Goal: Find specific page/section: Find specific page/section

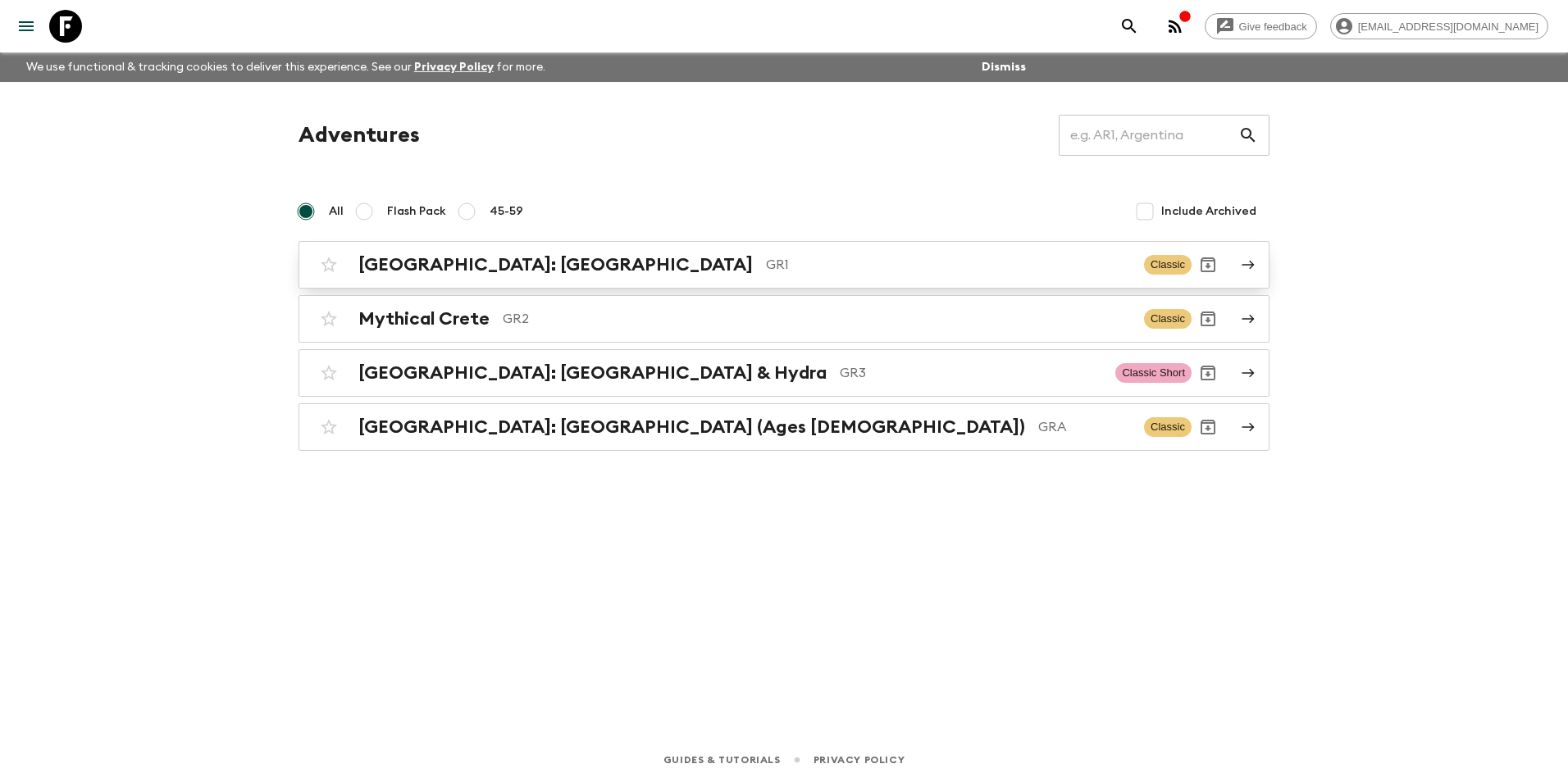
click at [459, 270] on h2 "[GEOGRAPHIC_DATA]: [GEOGRAPHIC_DATA]" at bounding box center [556, 264] width 394 height 21
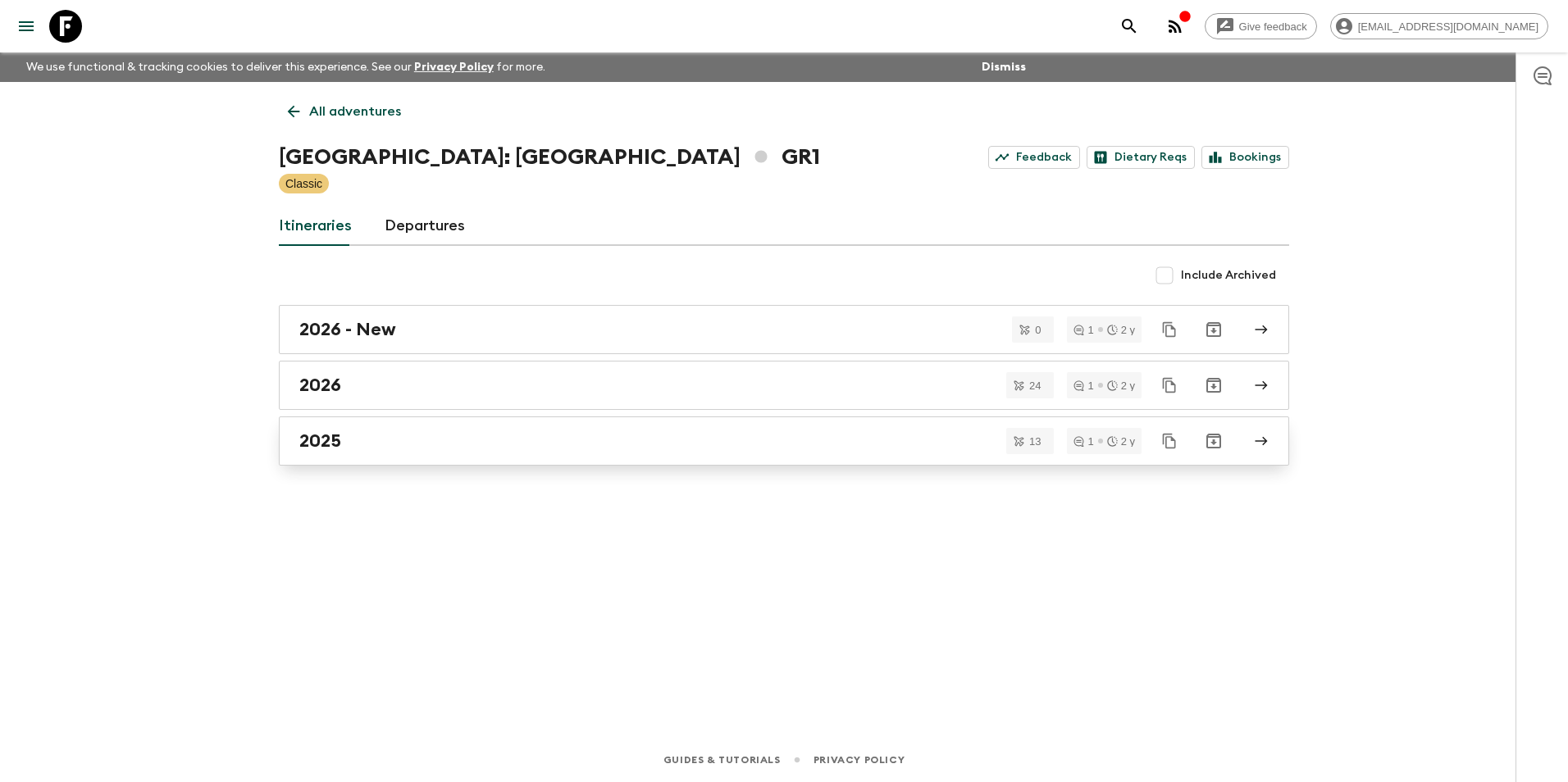
click at [379, 440] on div "2025" at bounding box center [769, 441] width 939 height 21
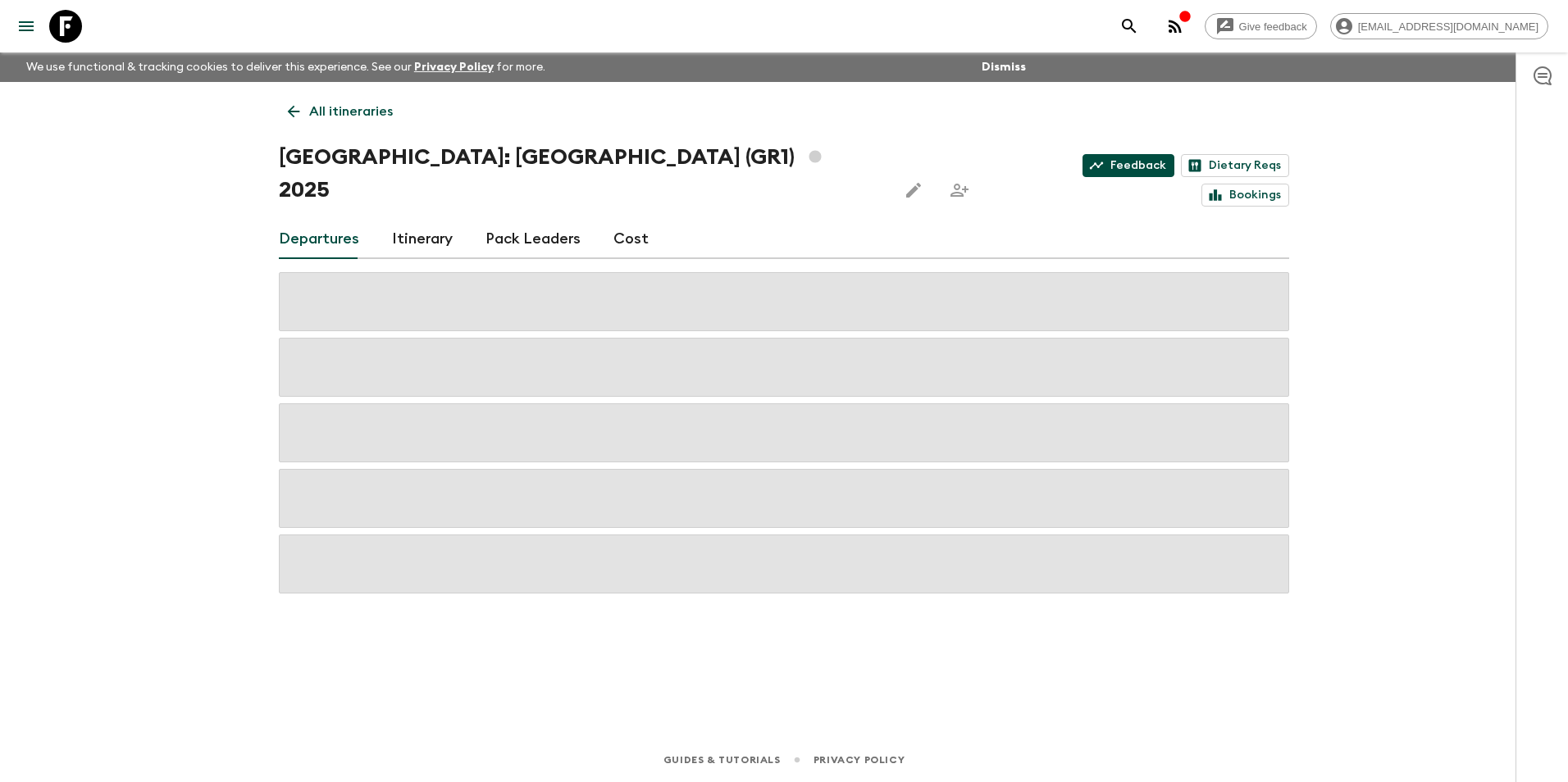
click at [1083, 167] on link "Feedback" at bounding box center [1128, 166] width 92 height 23
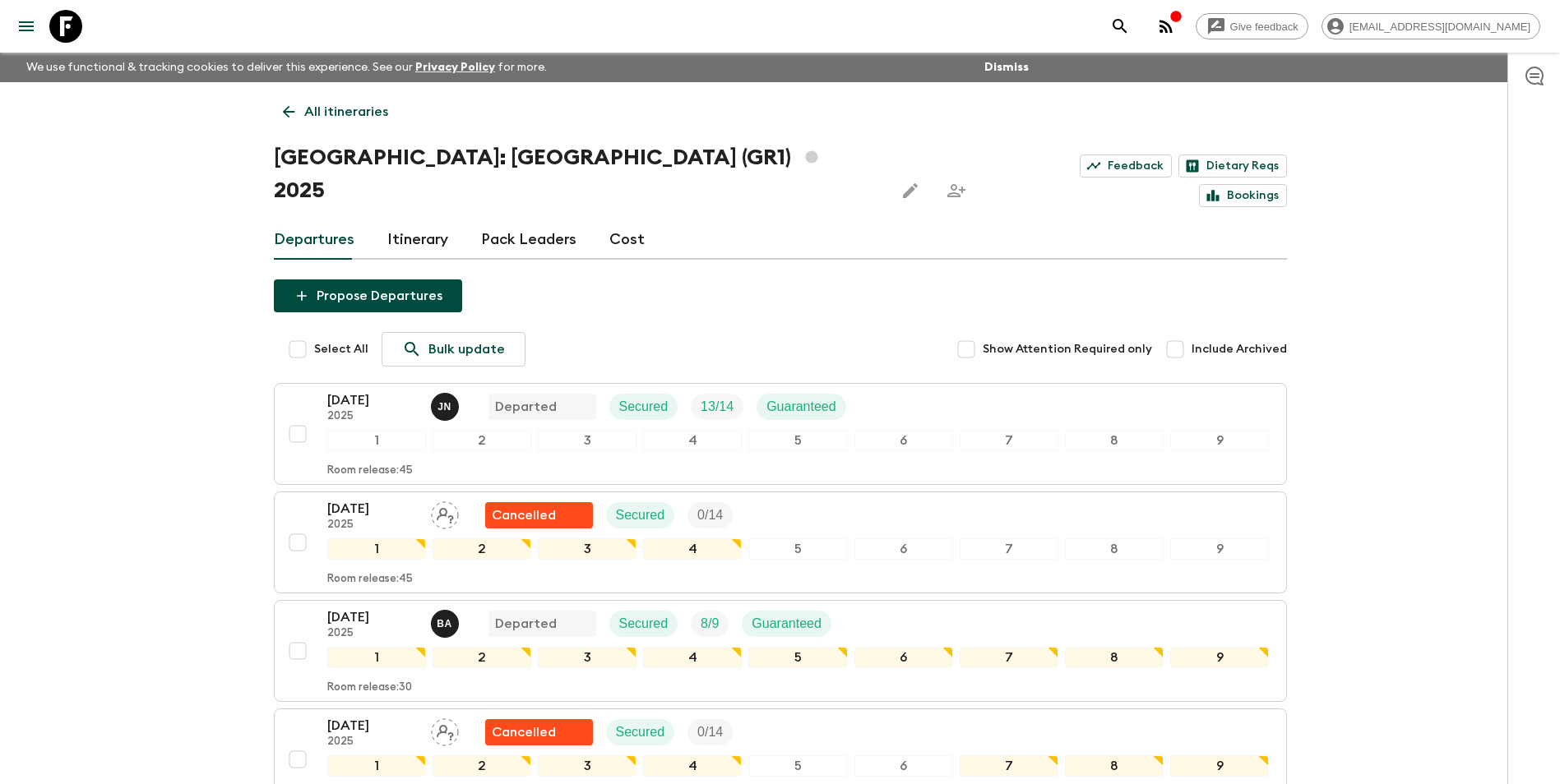
drag, startPoint x: 1483, startPoint y: 484, endPoint x: 1476, endPoint y: 475, distance: 11.4
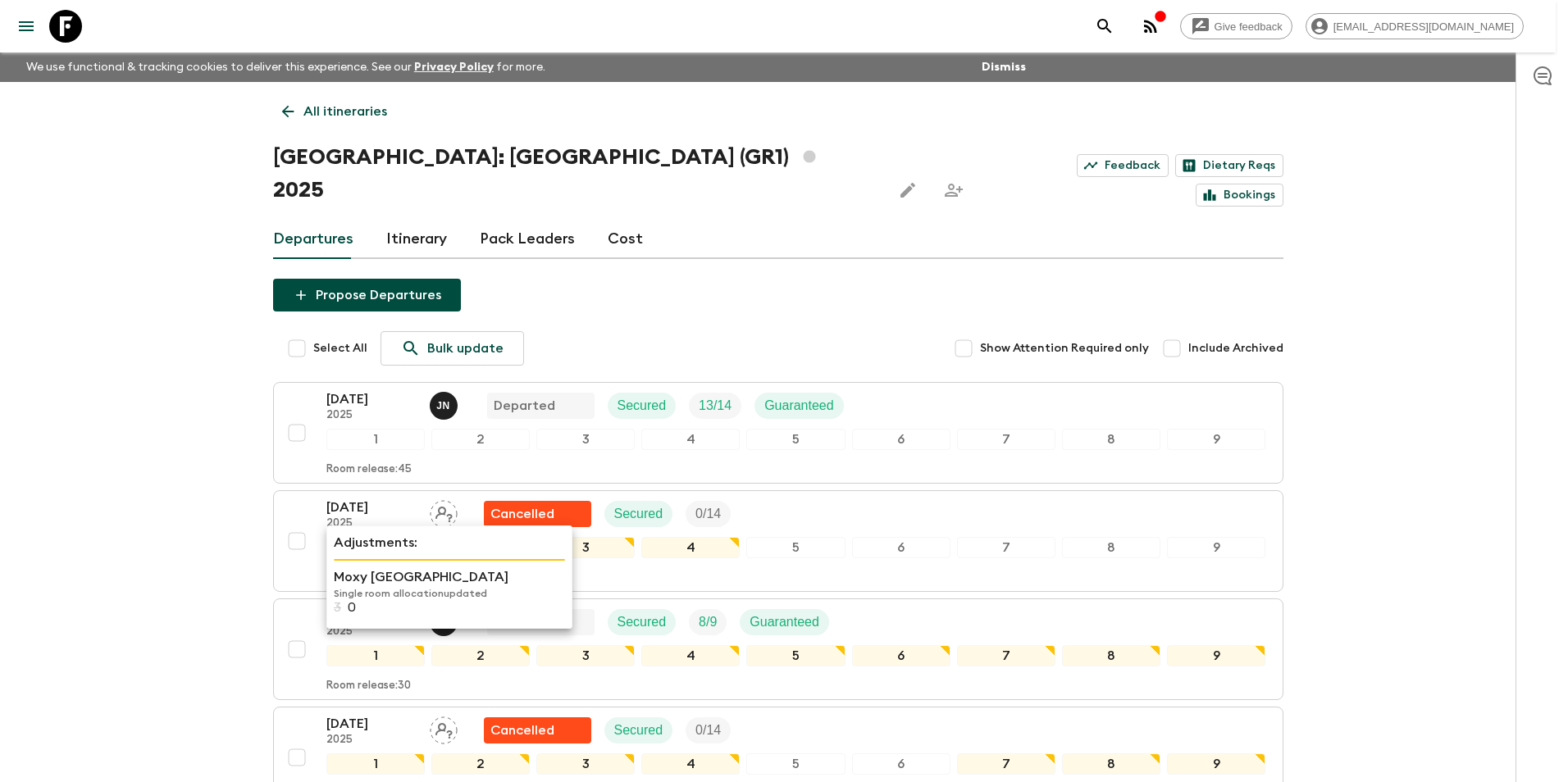
click at [359, 579] on p "Moxy [GEOGRAPHIC_DATA]" at bounding box center [449, 577] width 231 height 20
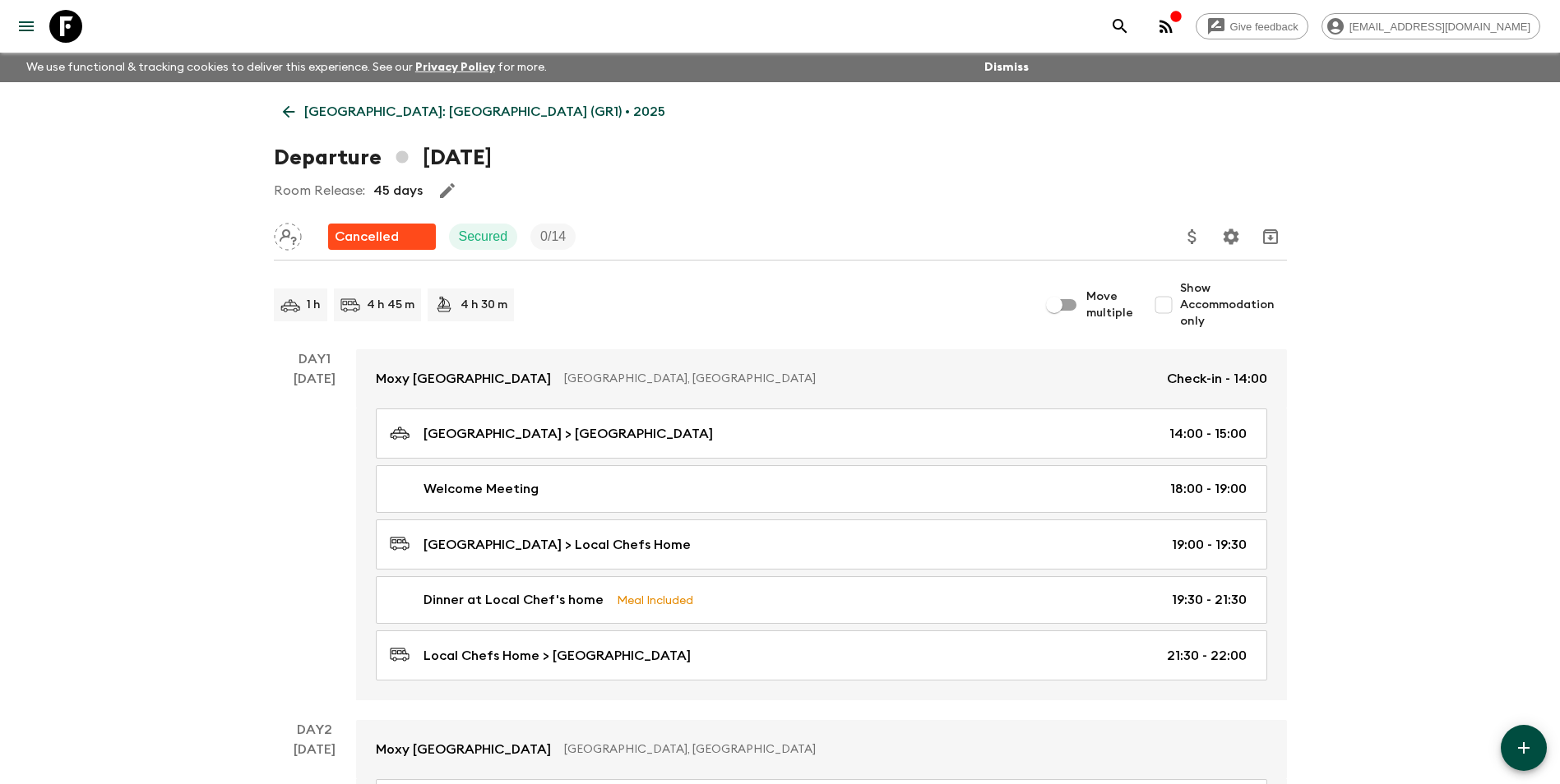
click at [287, 116] on icon at bounding box center [288, 112] width 12 height 12
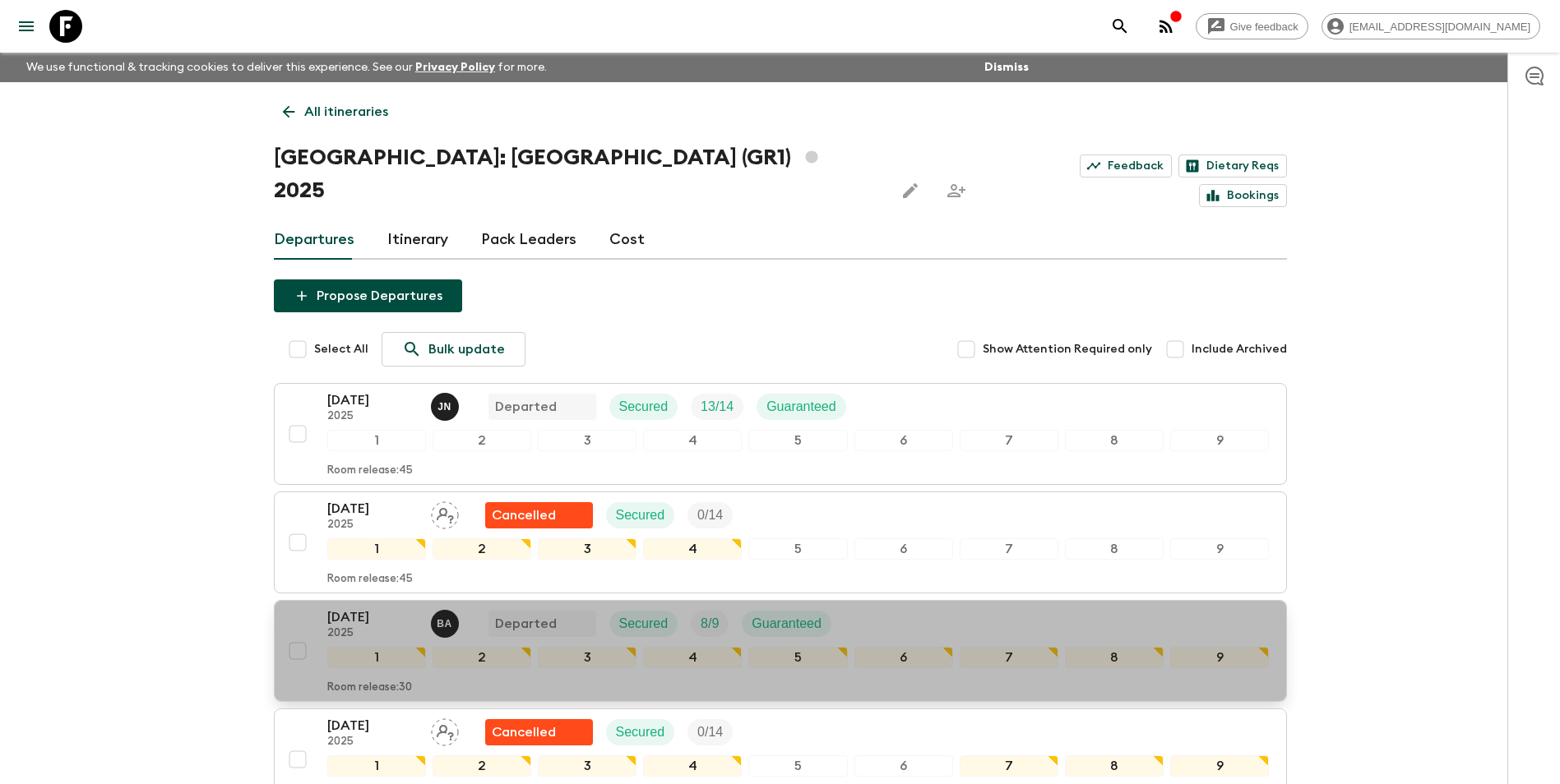
click at [361, 607] on p "[DATE]" at bounding box center [372, 617] width 90 height 20
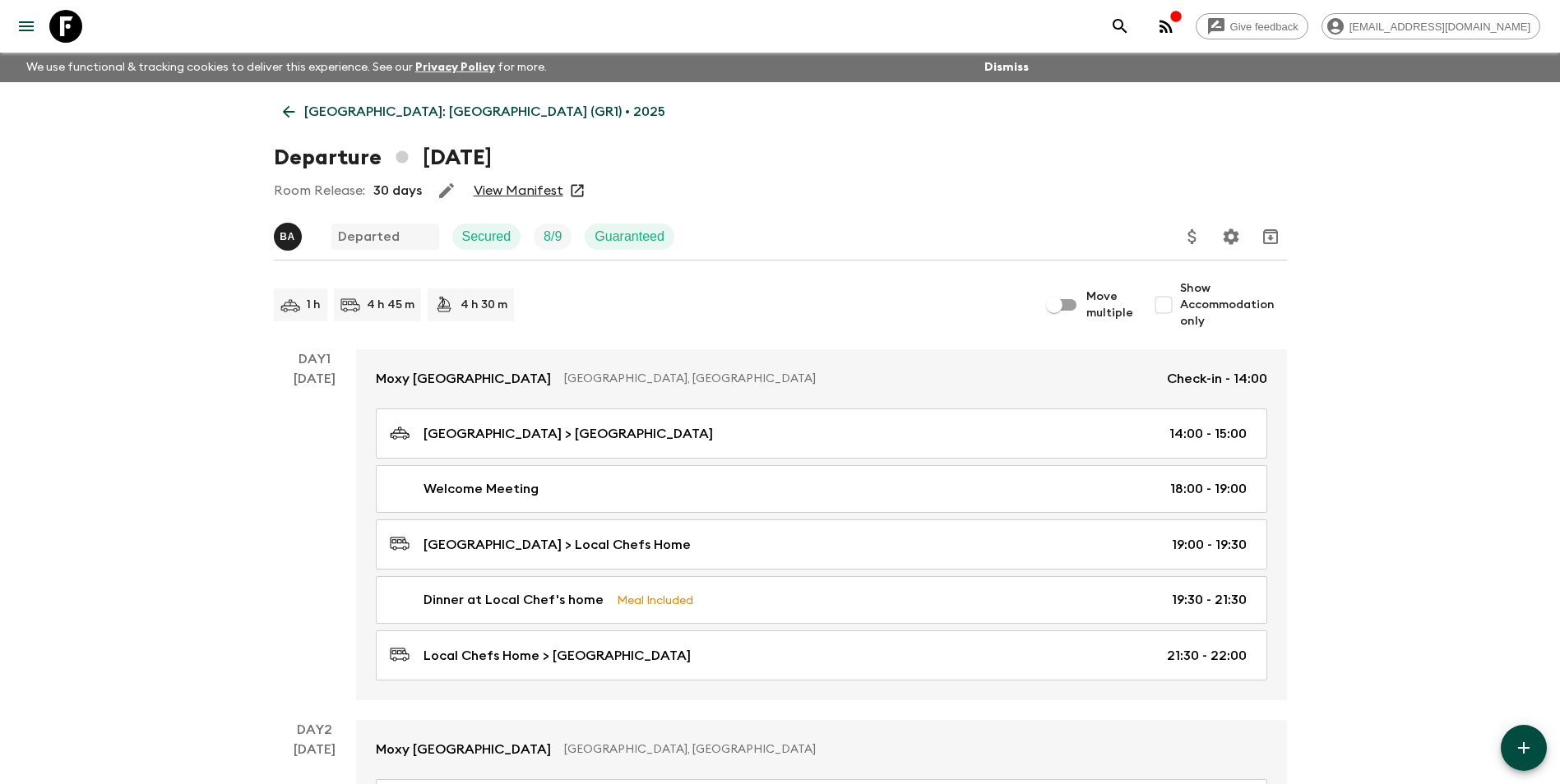
click at [491, 194] on link "View Manifest" at bounding box center [518, 190] width 89 height 16
click at [305, 112] on p "[GEOGRAPHIC_DATA]: [GEOGRAPHIC_DATA] (GR1) • 2025" at bounding box center [485, 111] width 361 height 20
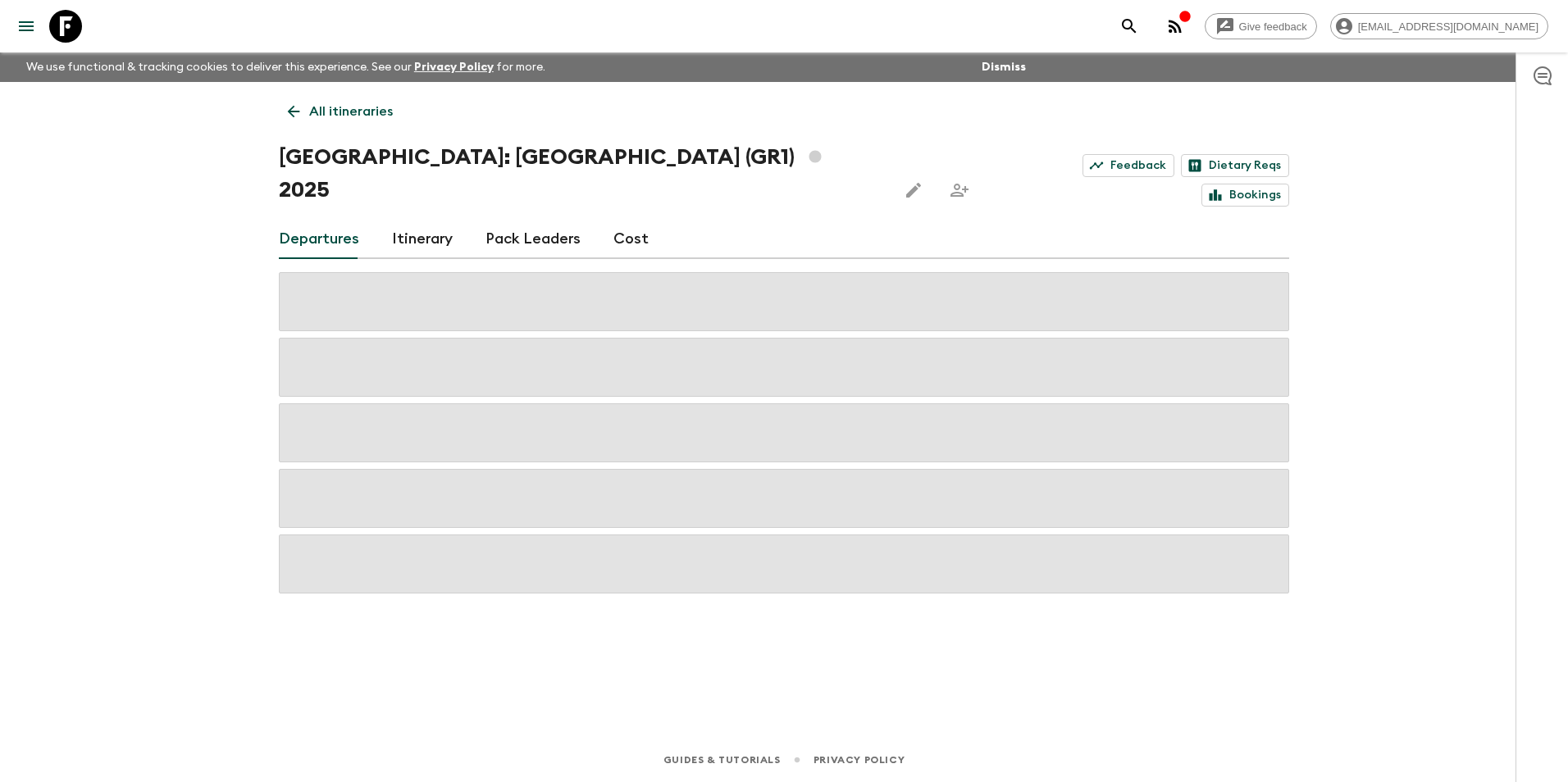
click at [294, 107] on icon at bounding box center [294, 112] width 12 height 12
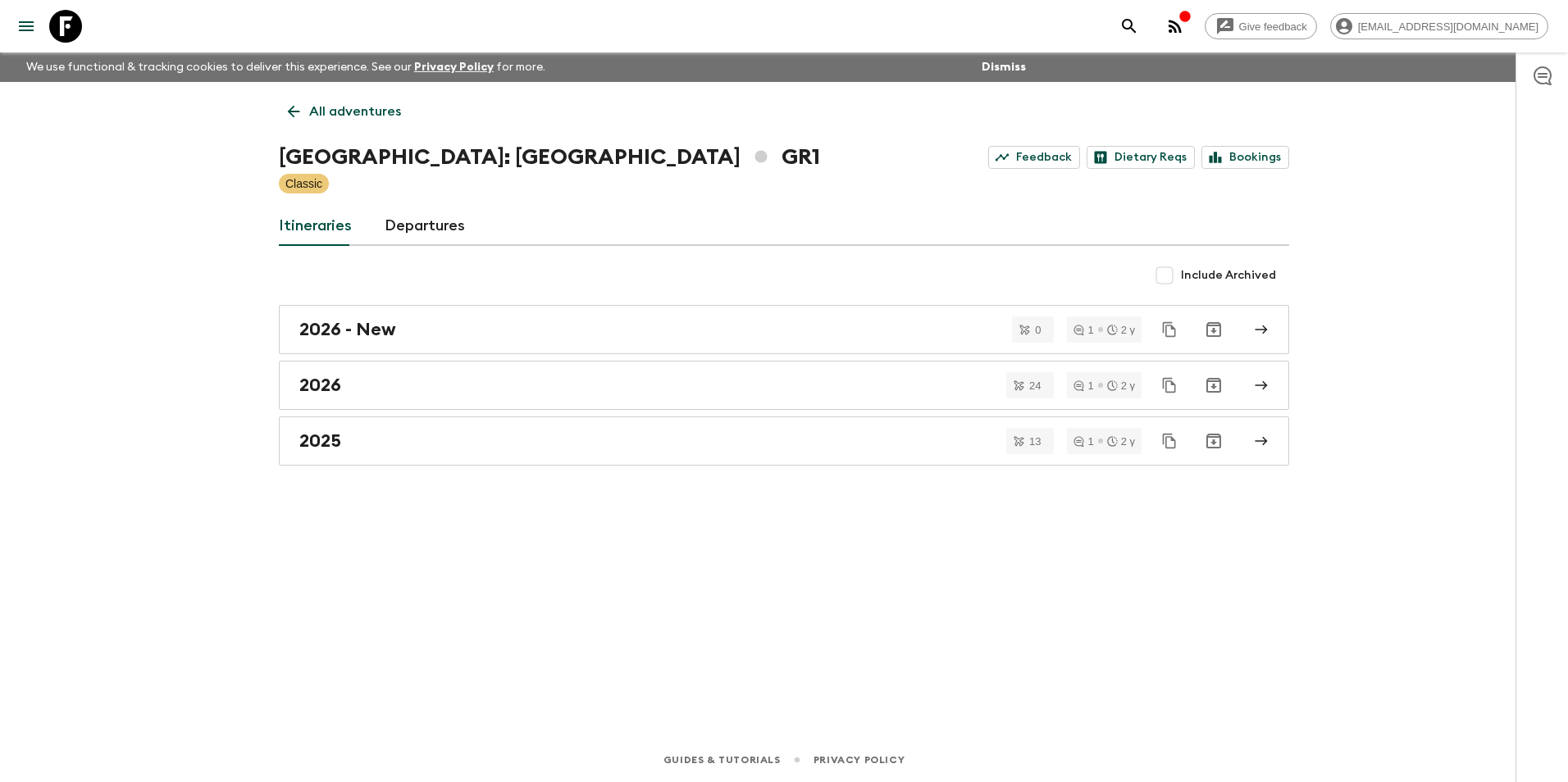
click at [294, 107] on icon at bounding box center [294, 112] width 12 height 12
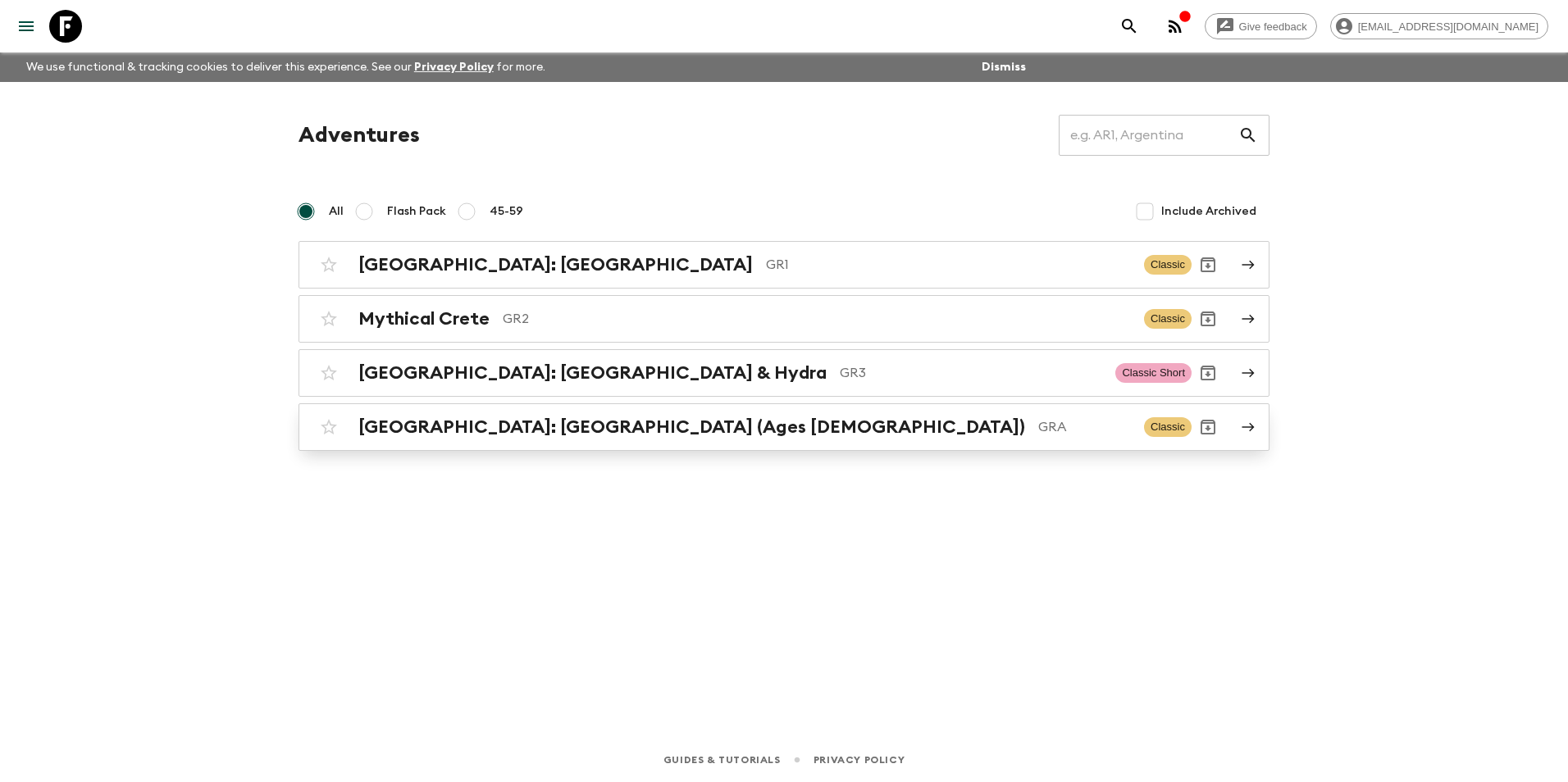
click at [462, 434] on h2 "[GEOGRAPHIC_DATA]: [GEOGRAPHIC_DATA] (Ages [DEMOGRAPHIC_DATA])" at bounding box center [691, 427] width 666 height 21
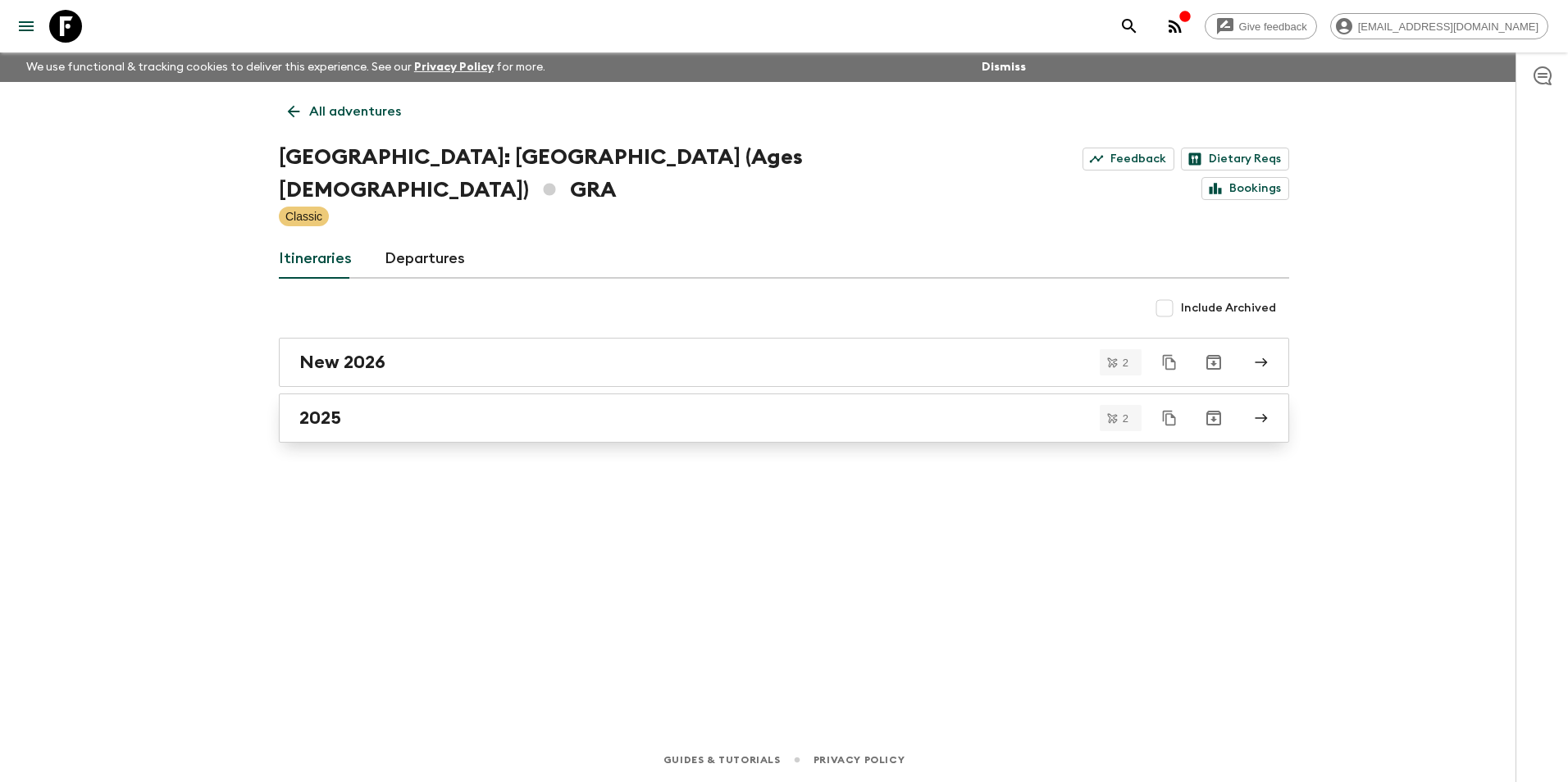
click at [377, 408] on div "2025" at bounding box center [769, 418] width 939 height 21
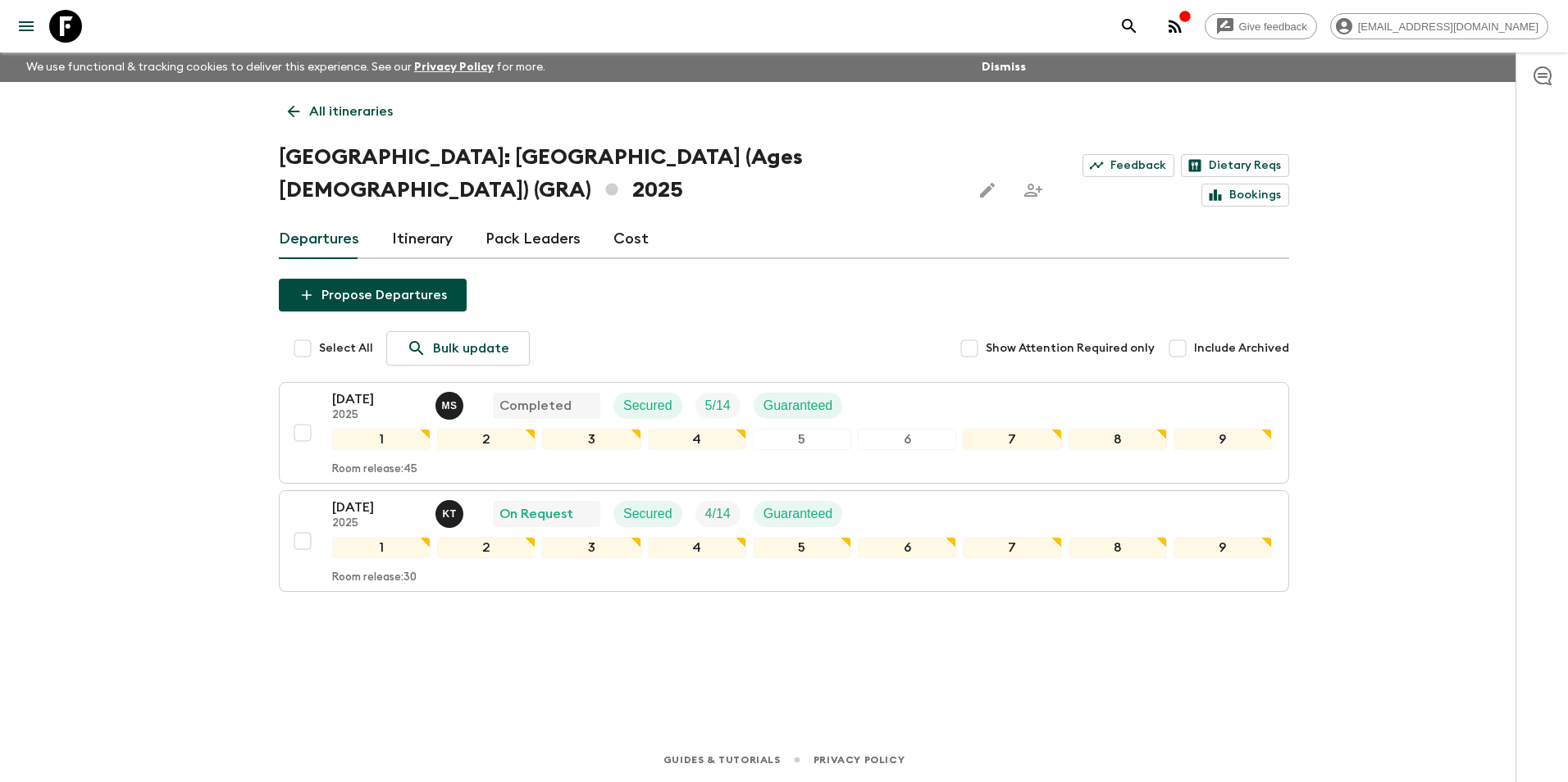
click at [173, 240] on div "Give feedback [EMAIL_ADDRESS][DOMAIN_NAME] We use functional & tracking cookies…" at bounding box center [784, 391] width 1568 height 782
click at [316, 104] on p "All itineraries" at bounding box center [351, 111] width 83 height 20
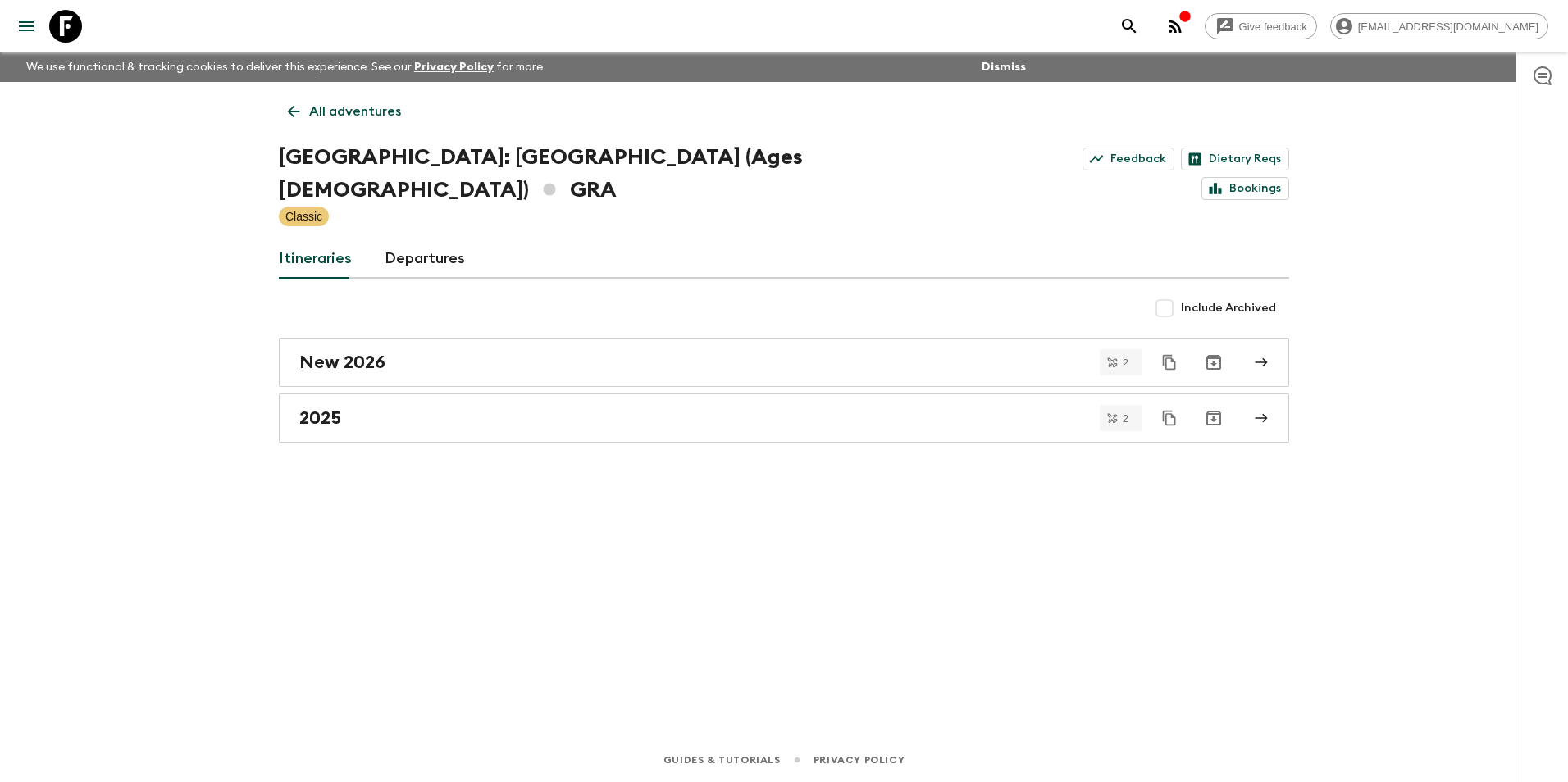
click at [316, 115] on p "All adventures" at bounding box center [355, 111] width 92 height 20
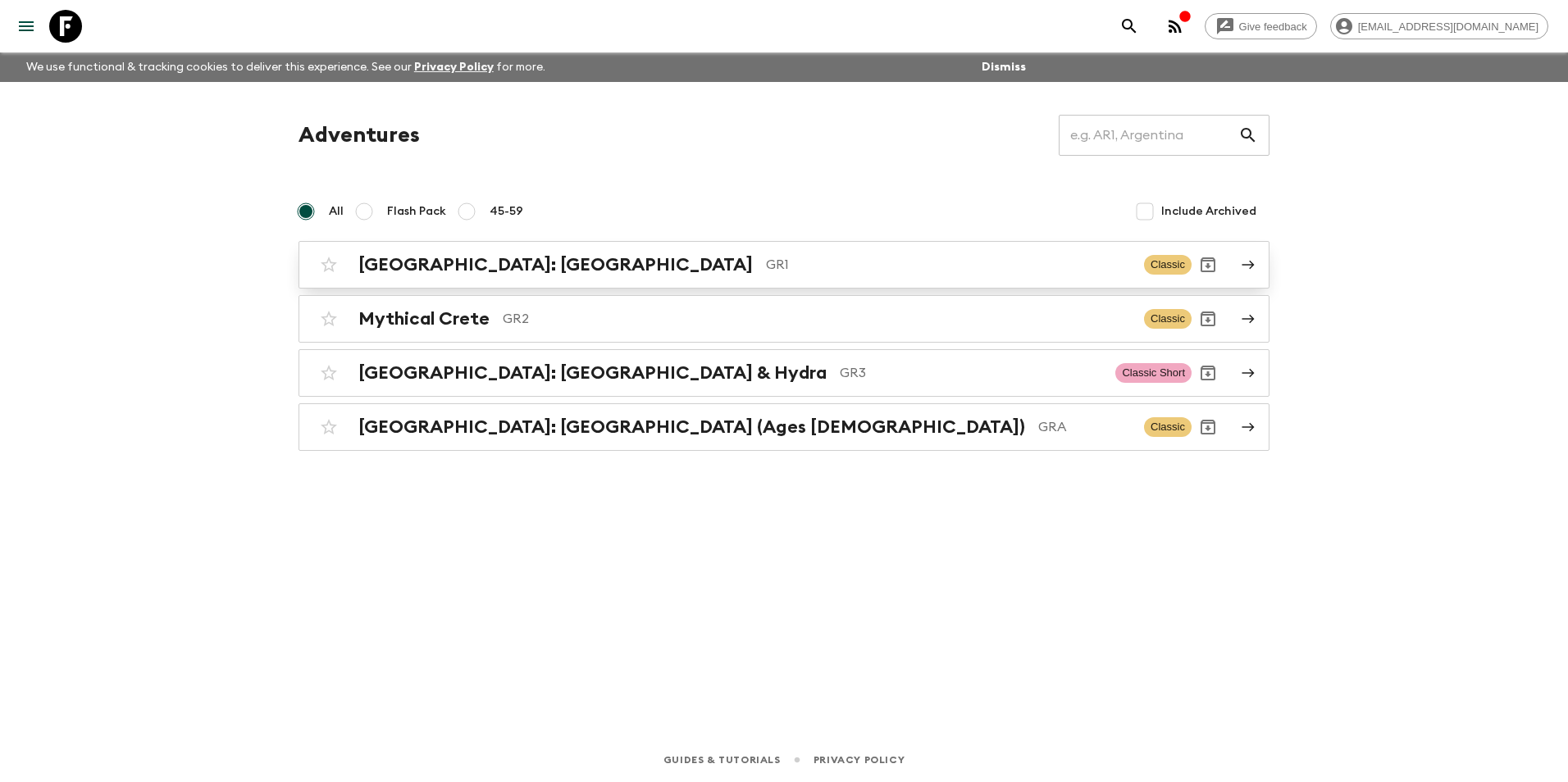
click at [432, 258] on h2 "[GEOGRAPHIC_DATA]: [GEOGRAPHIC_DATA]" at bounding box center [556, 264] width 394 height 21
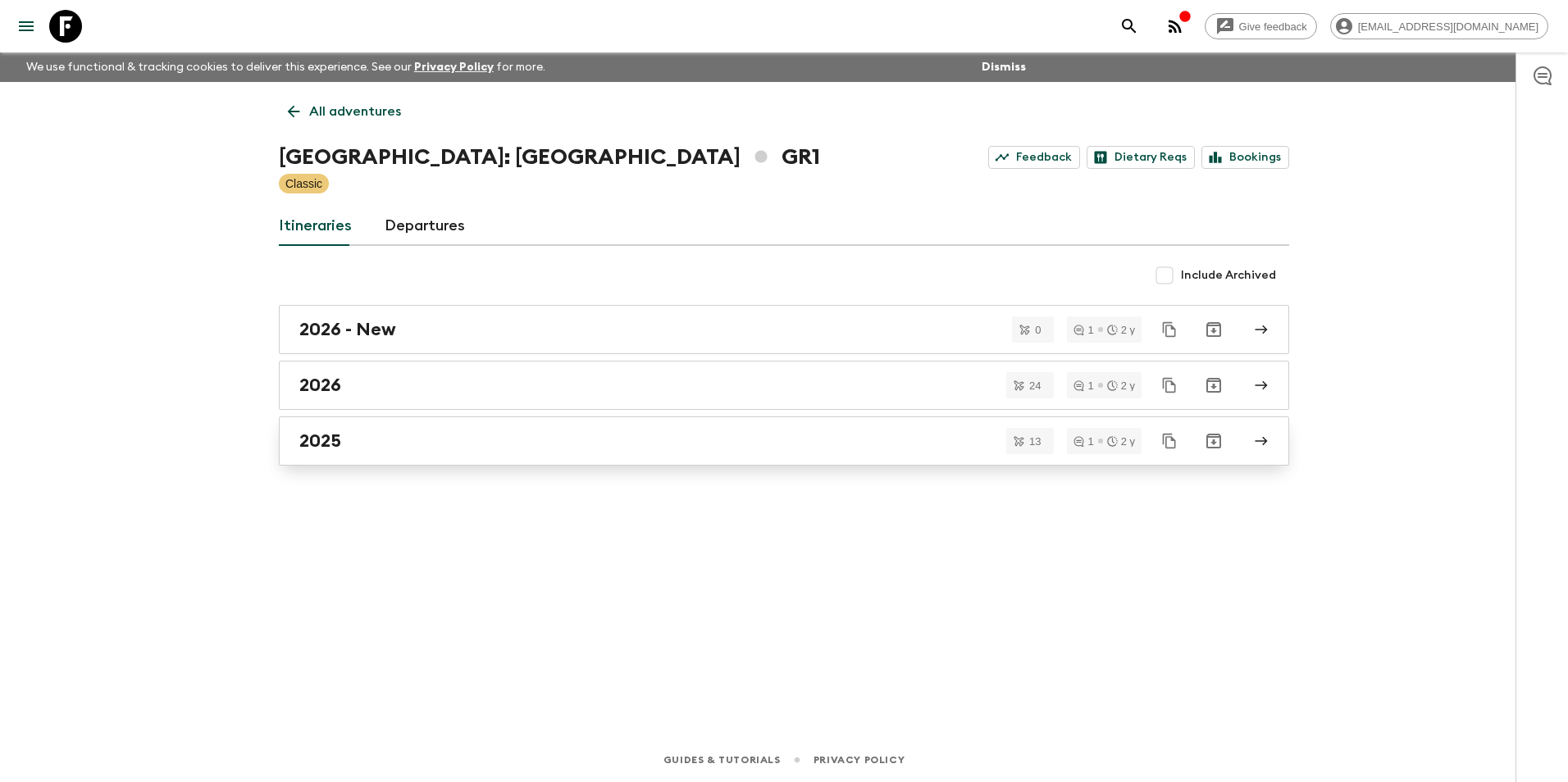
click at [325, 447] on h2 "2025" at bounding box center [320, 441] width 42 height 21
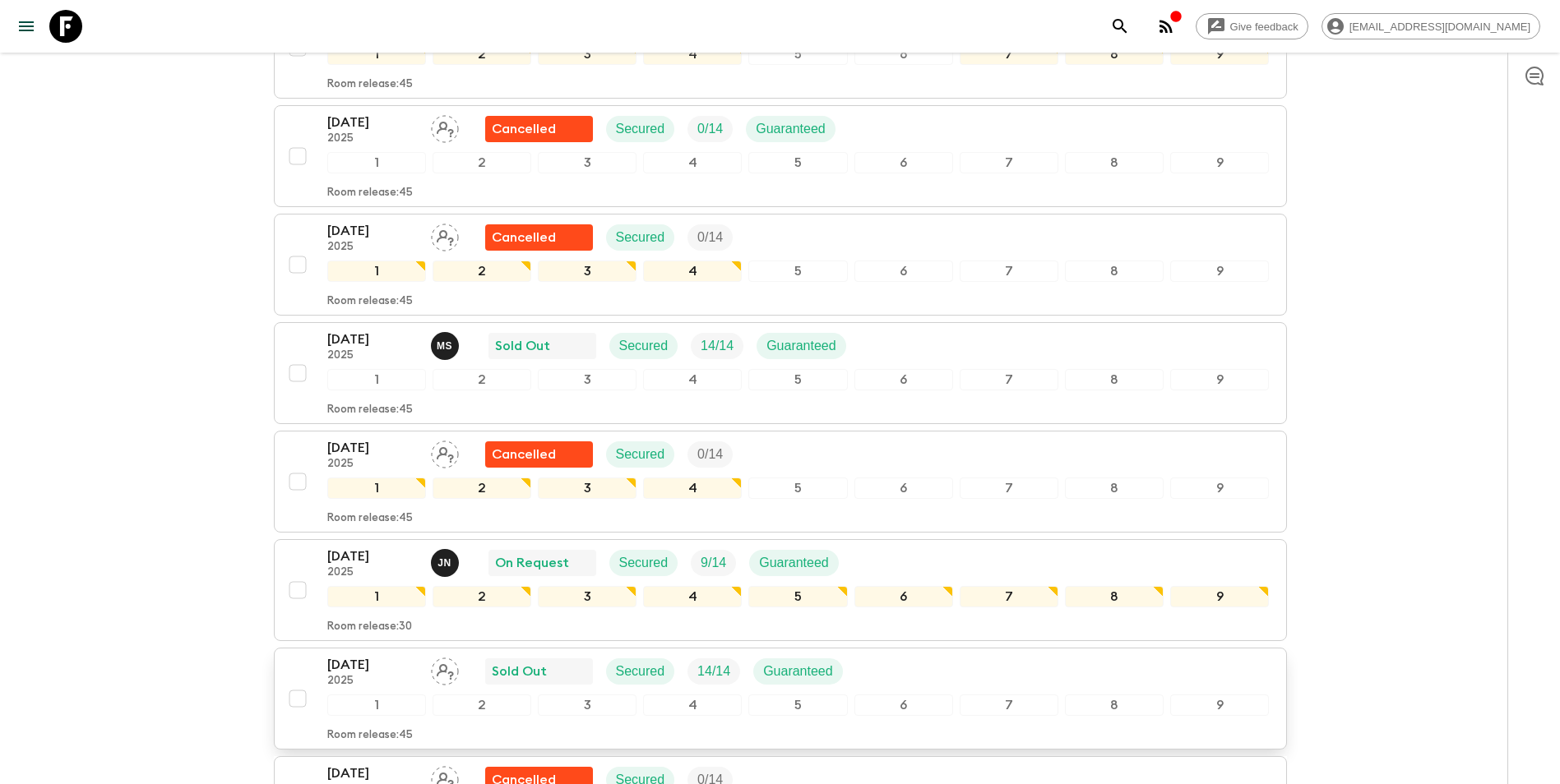
scroll to position [709, 0]
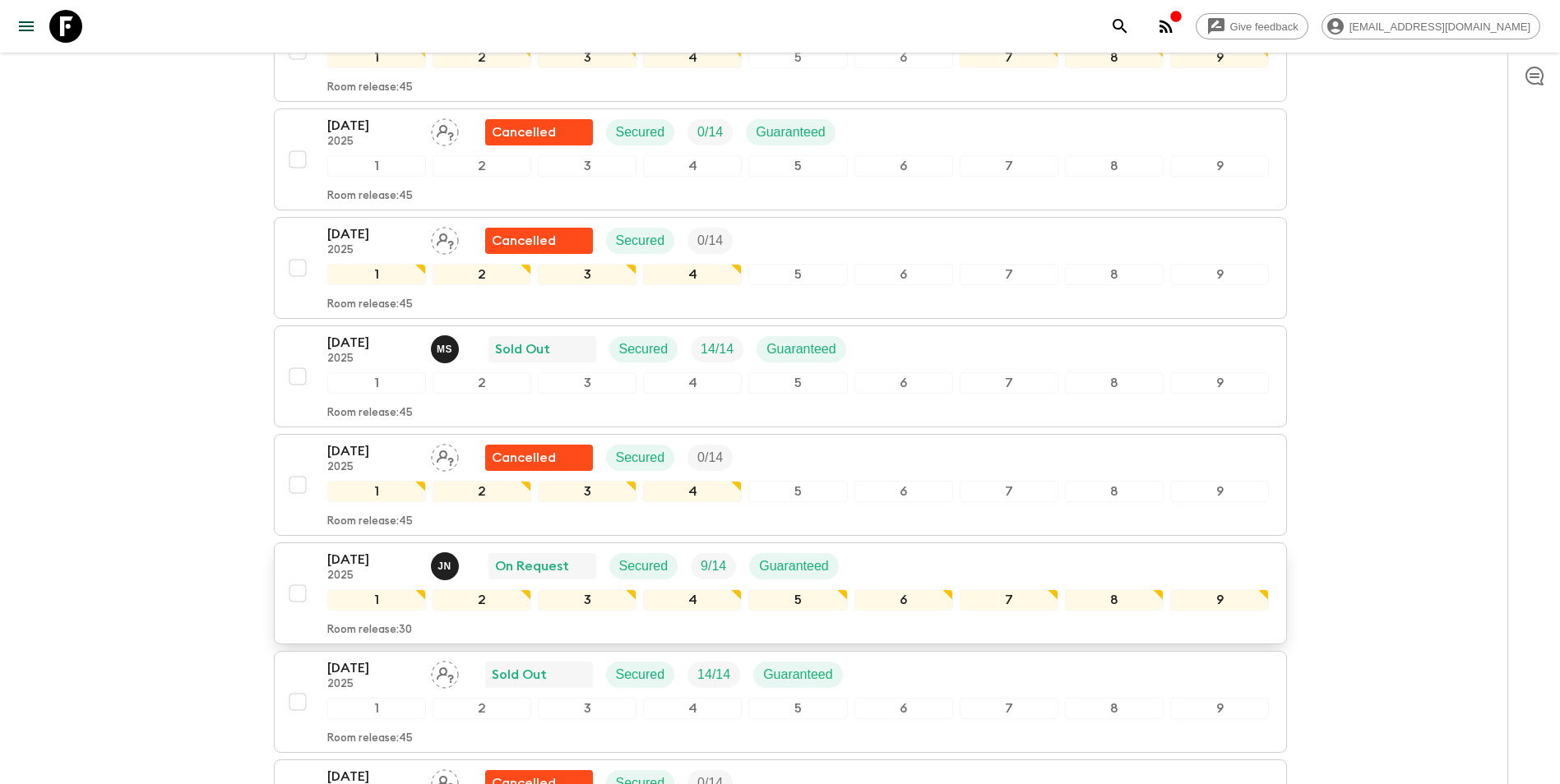
click at [392, 550] on p "[DATE]" at bounding box center [372, 560] width 90 height 20
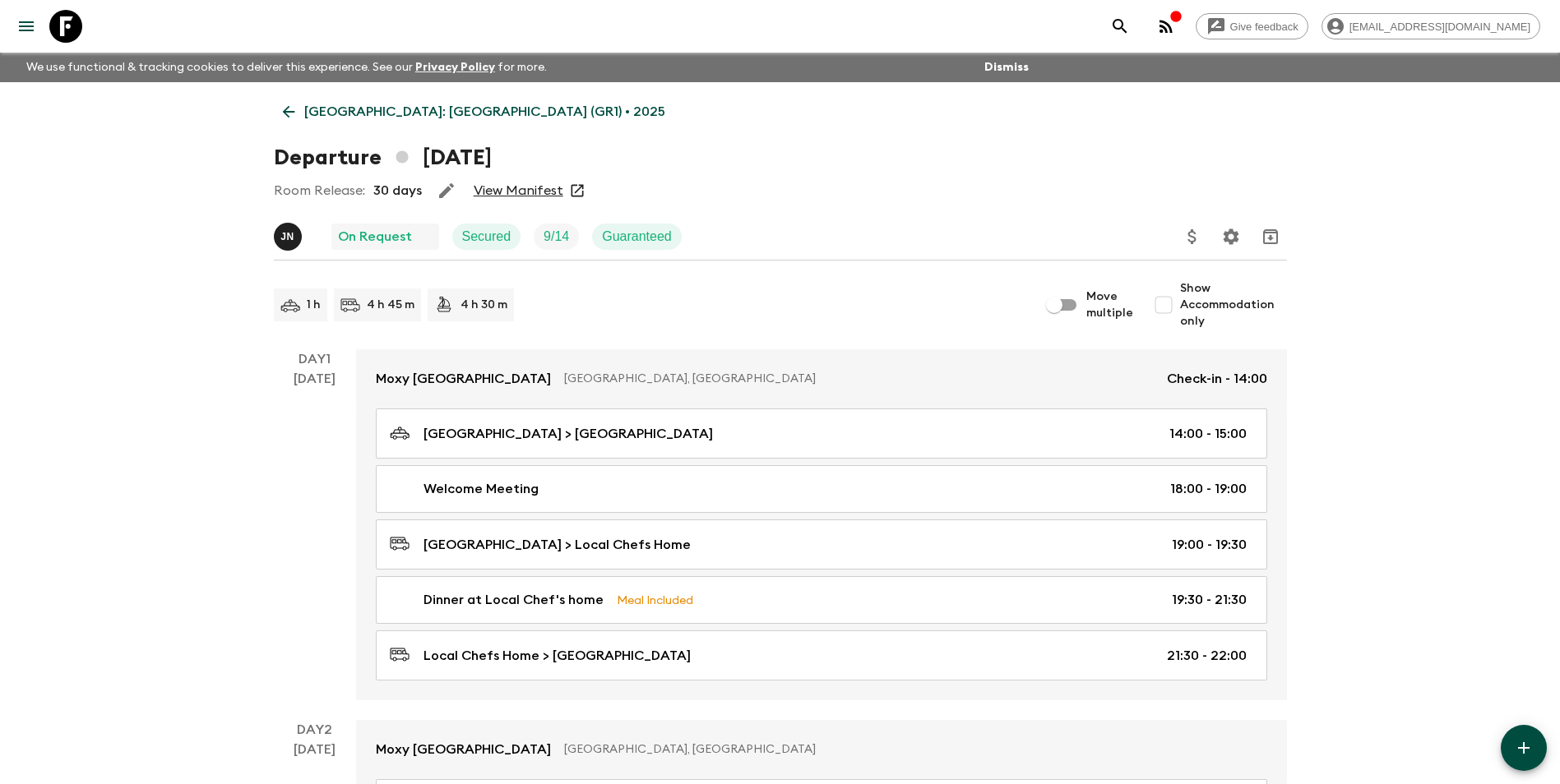
click at [509, 192] on link "View Manifest" at bounding box center [518, 190] width 89 height 16
